Goal: Transaction & Acquisition: Register for event/course

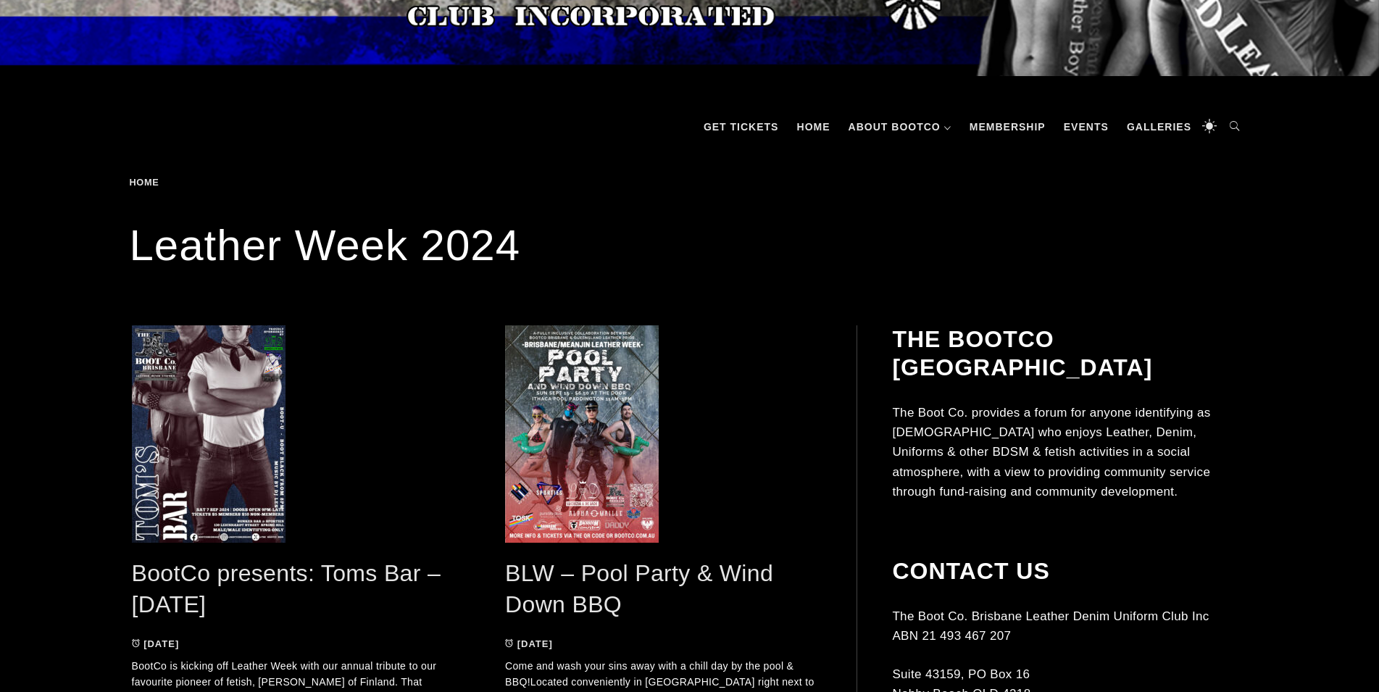
scroll to position [148, 0]
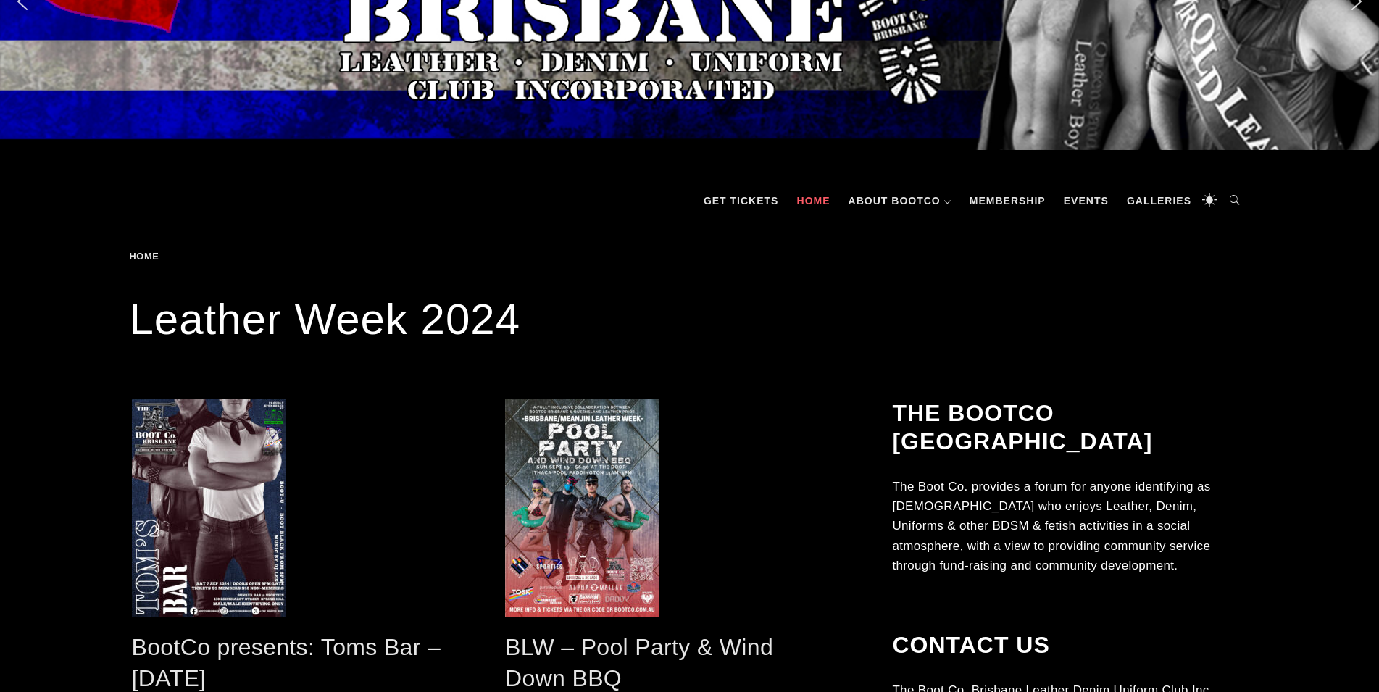
click at [820, 196] on link "Home" at bounding box center [814, 200] width 48 height 43
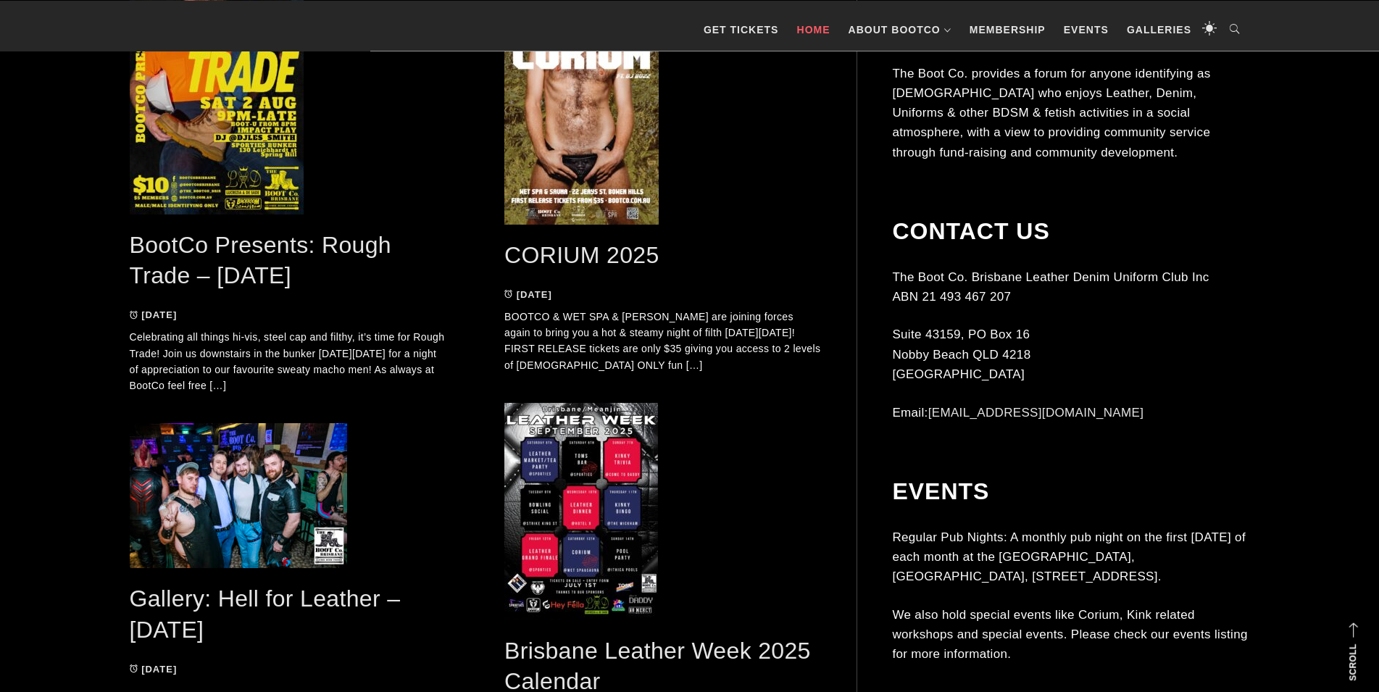
scroll to position [1627, 0]
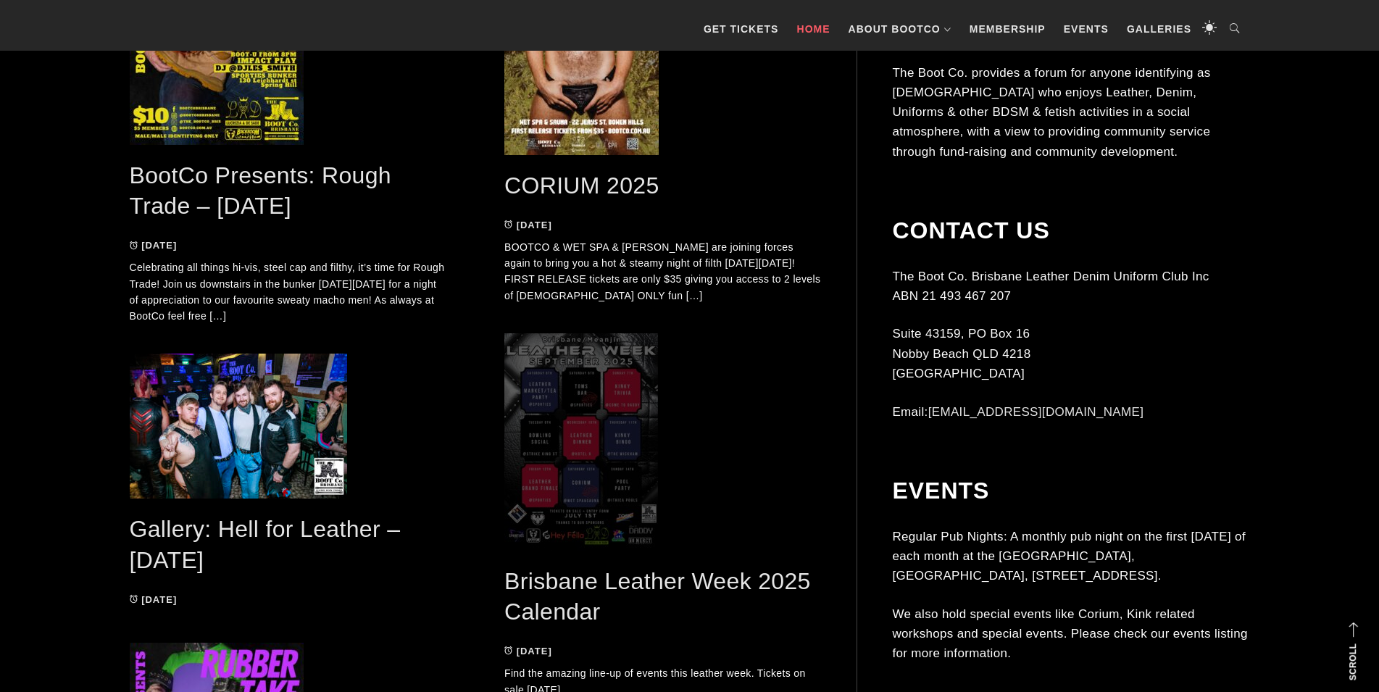
click at [544, 411] on span at bounding box center [662, 441] width 317 height 217
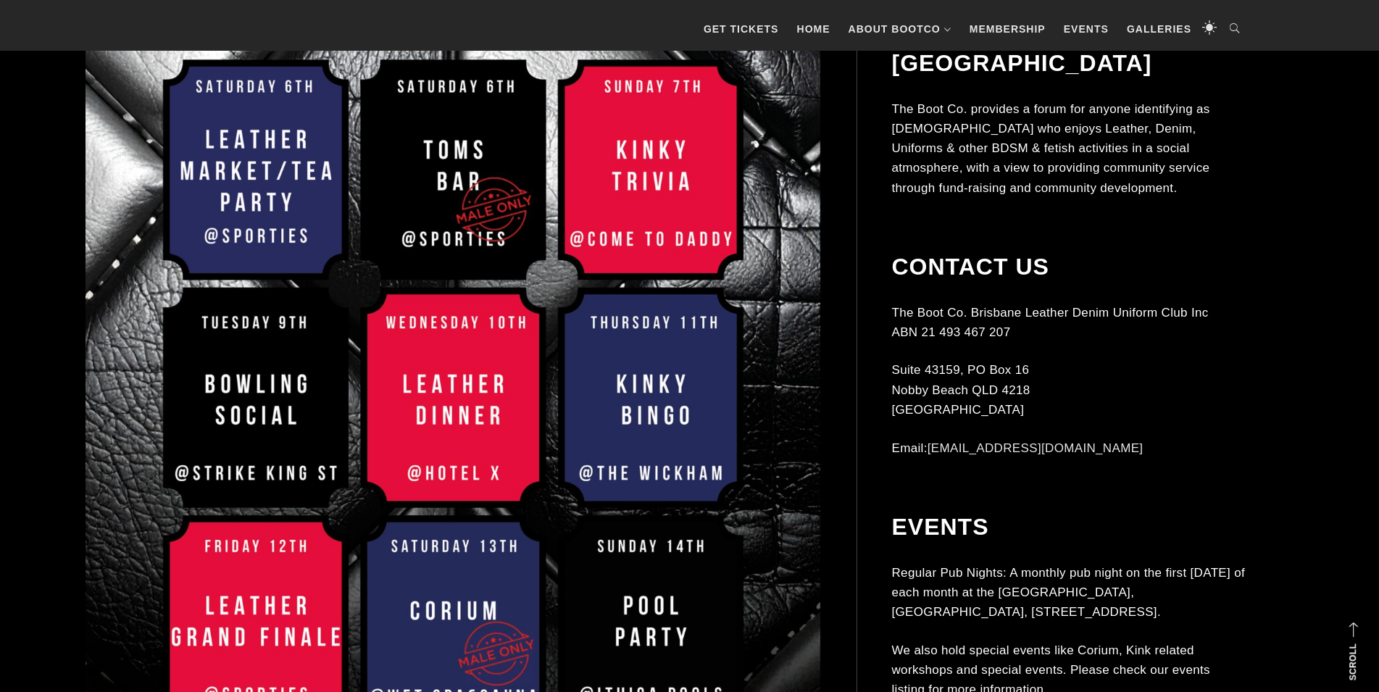
click at [208, 176] on img at bounding box center [454, 416] width 736 height 1040
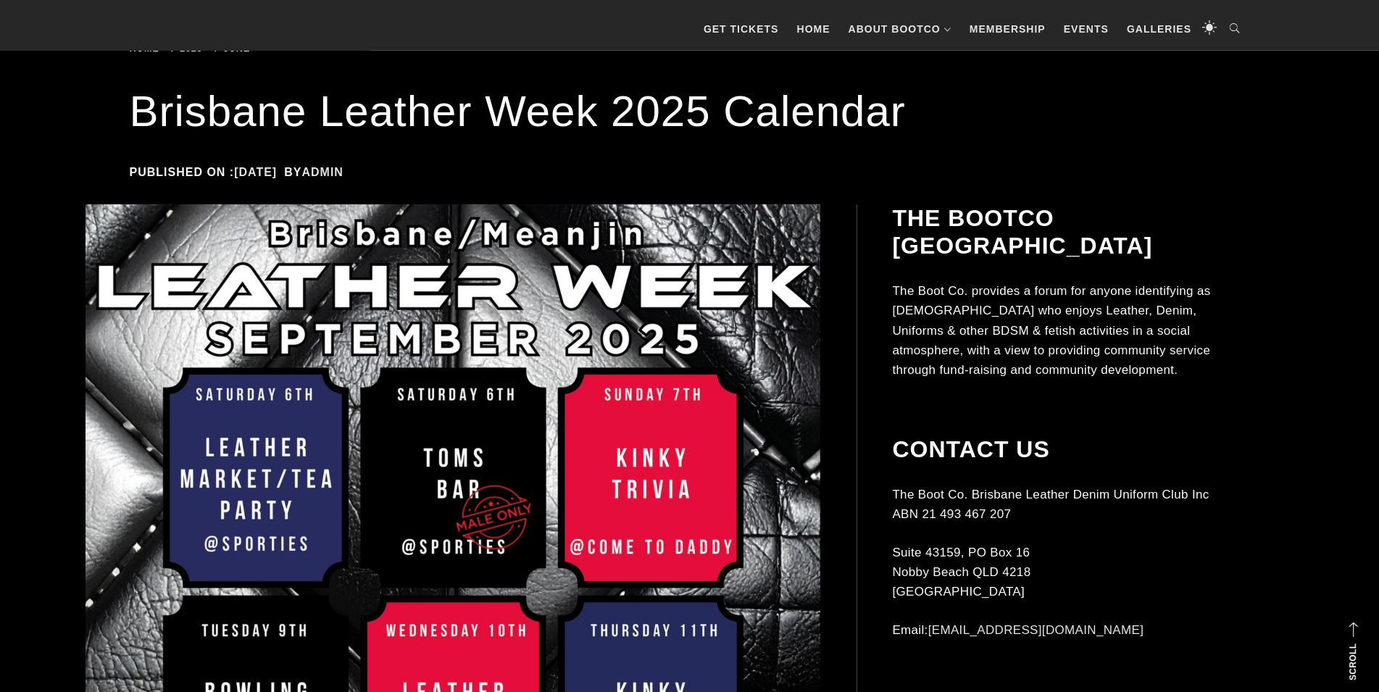
scroll to position [222, 0]
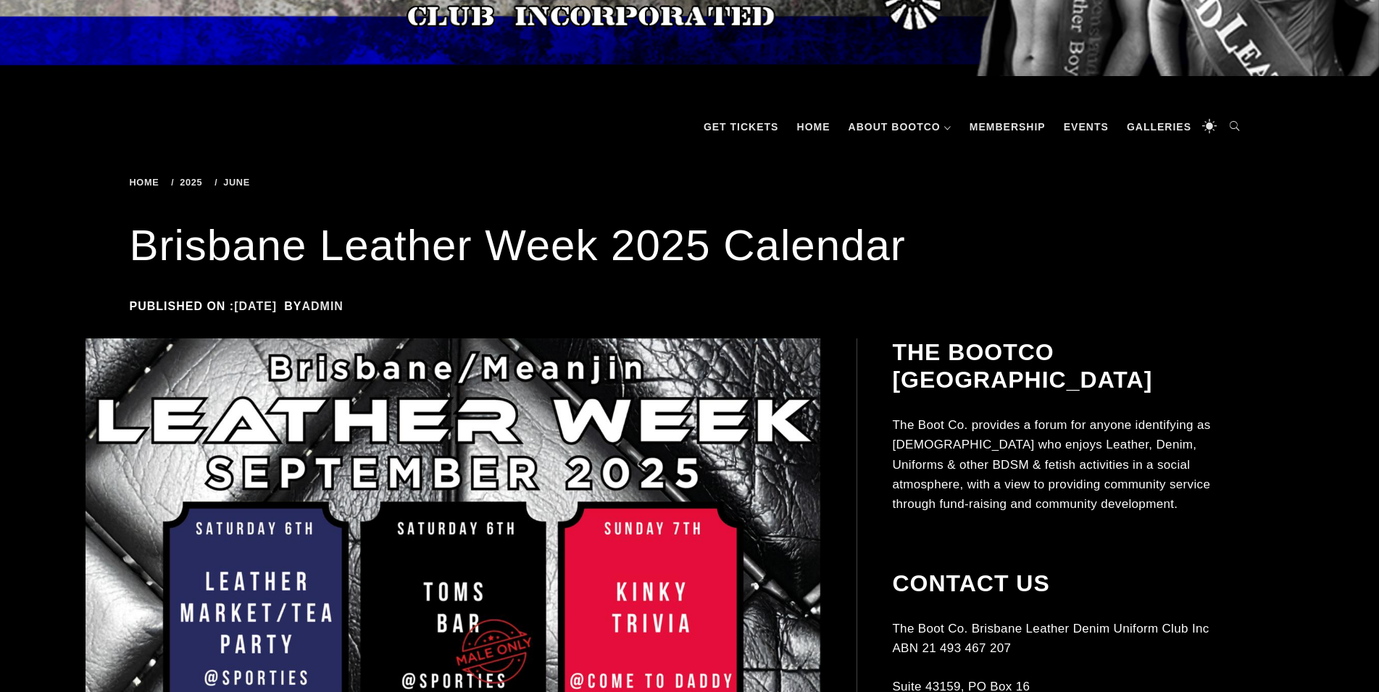
click at [743, 120] on link "GET TICKETS" at bounding box center [742, 126] width 90 height 43
